Goal: Entertainment & Leisure: Consume media (video, audio)

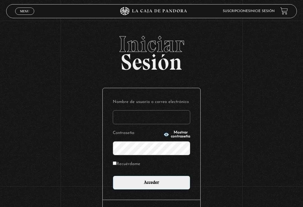
type input "warianogz@hotmail.com"
click at [151, 184] on input "Acceder" at bounding box center [151, 183] width 77 height 14
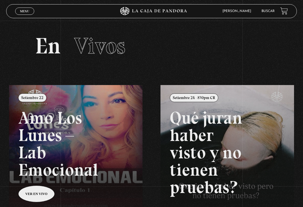
click at [27, 10] on span "Menu" at bounding box center [24, 11] width 9 height 3
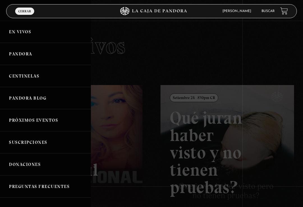
click at [41, 55] on link "Pandora" at bounding box center [45, 54] width 91 height 22
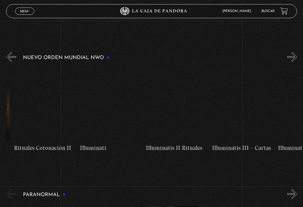
scroll to position [0, 2165]
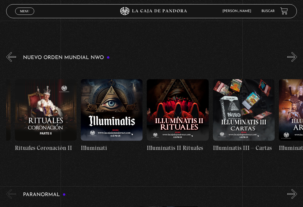
click at [193, 112] on figure at bounding box center [178, 110] width 62 height 62
